Goal: Understand process/instructions: Learn how to perform a task or action

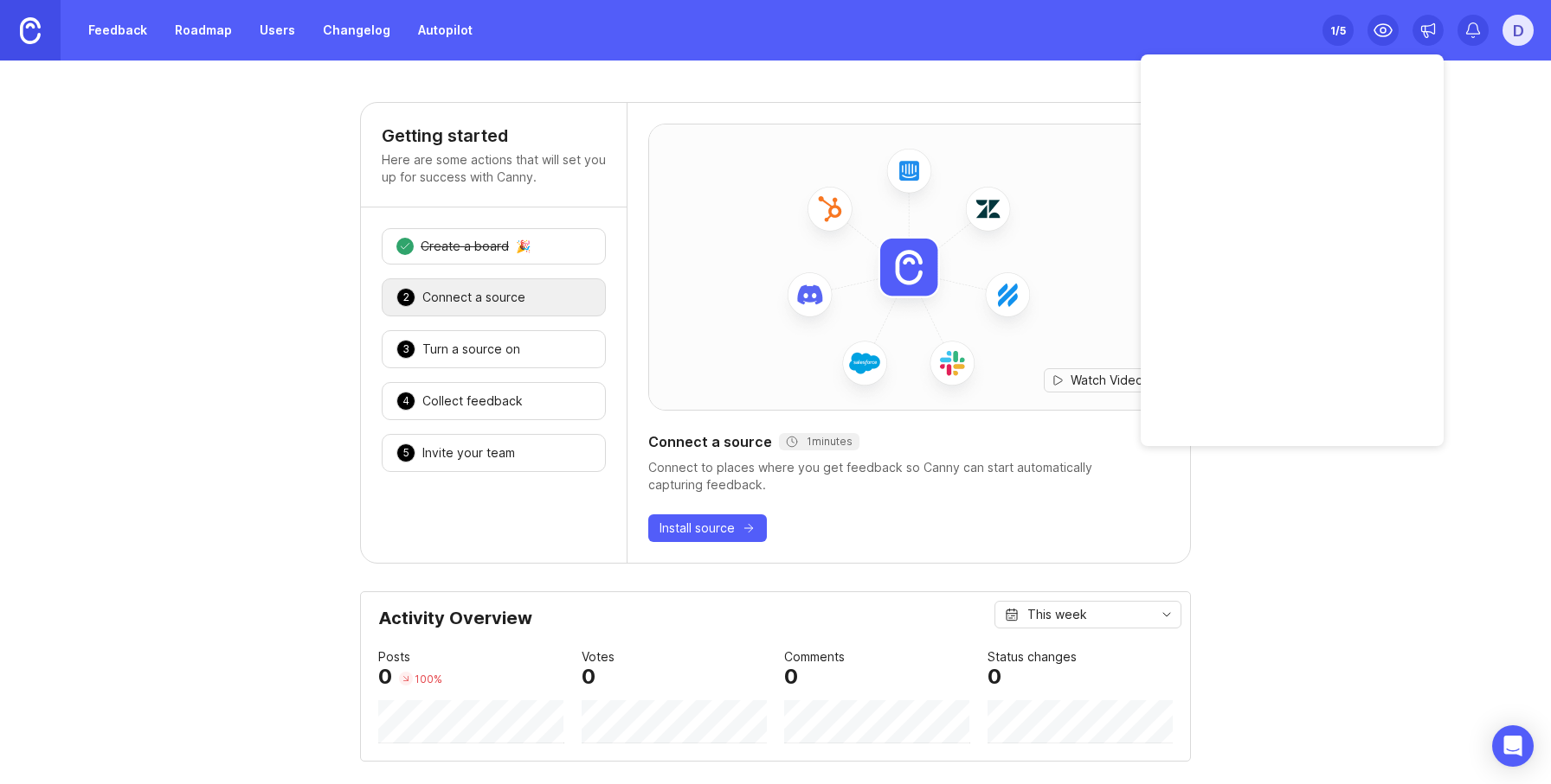
click at [1436, 30] on icon at bounding box center [1427, 30] width 17 height 17
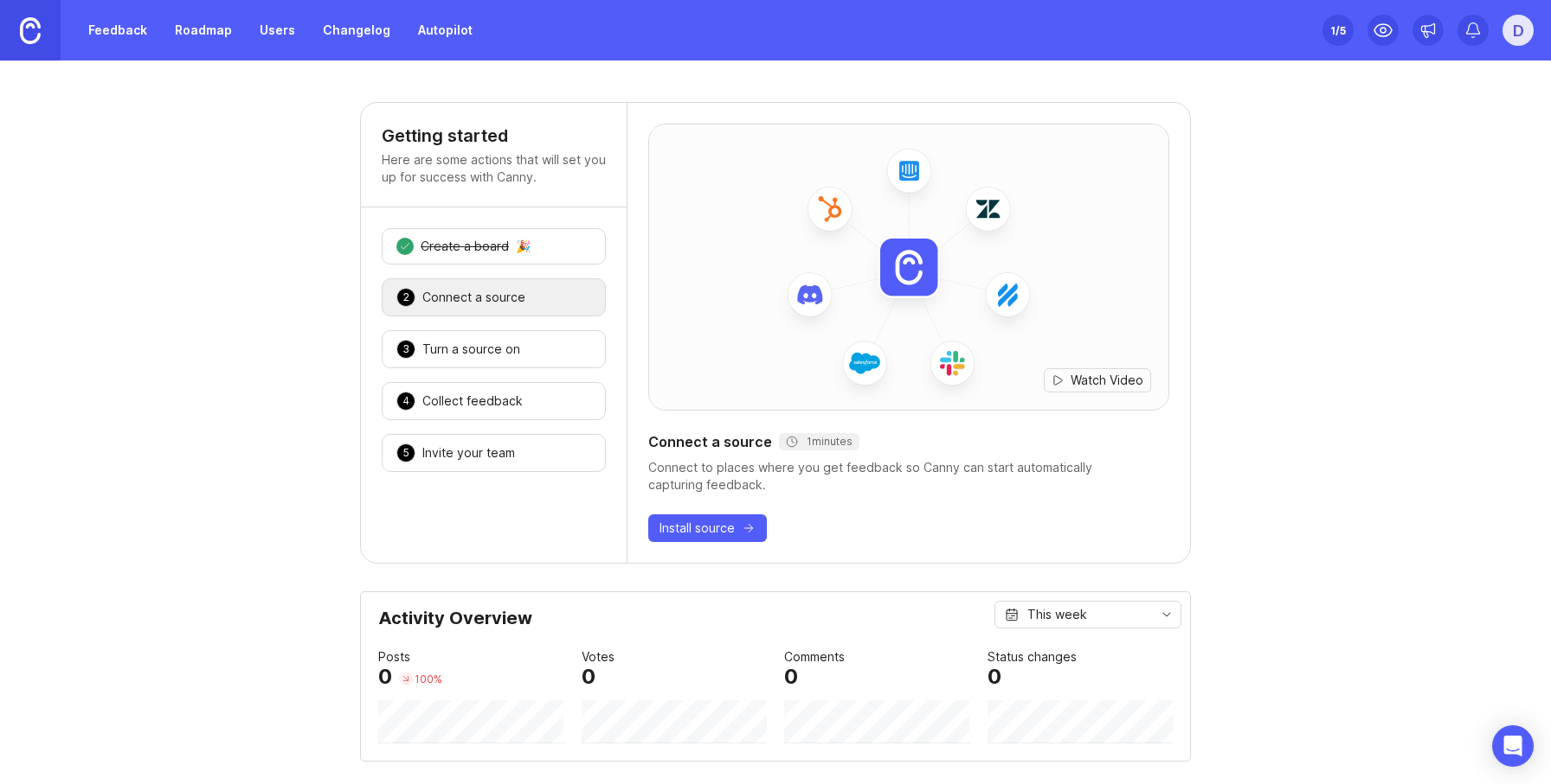
click at [1410, 27] on div "Set up Canny 1 /5 D" at bounding box center [1428, 30] width 211 height 61
click at [1422, 32] on icon at bounding box center [1427, 30] width 17 height 17
